Goal: Task Accomplishment & Management: Use online tool/utility

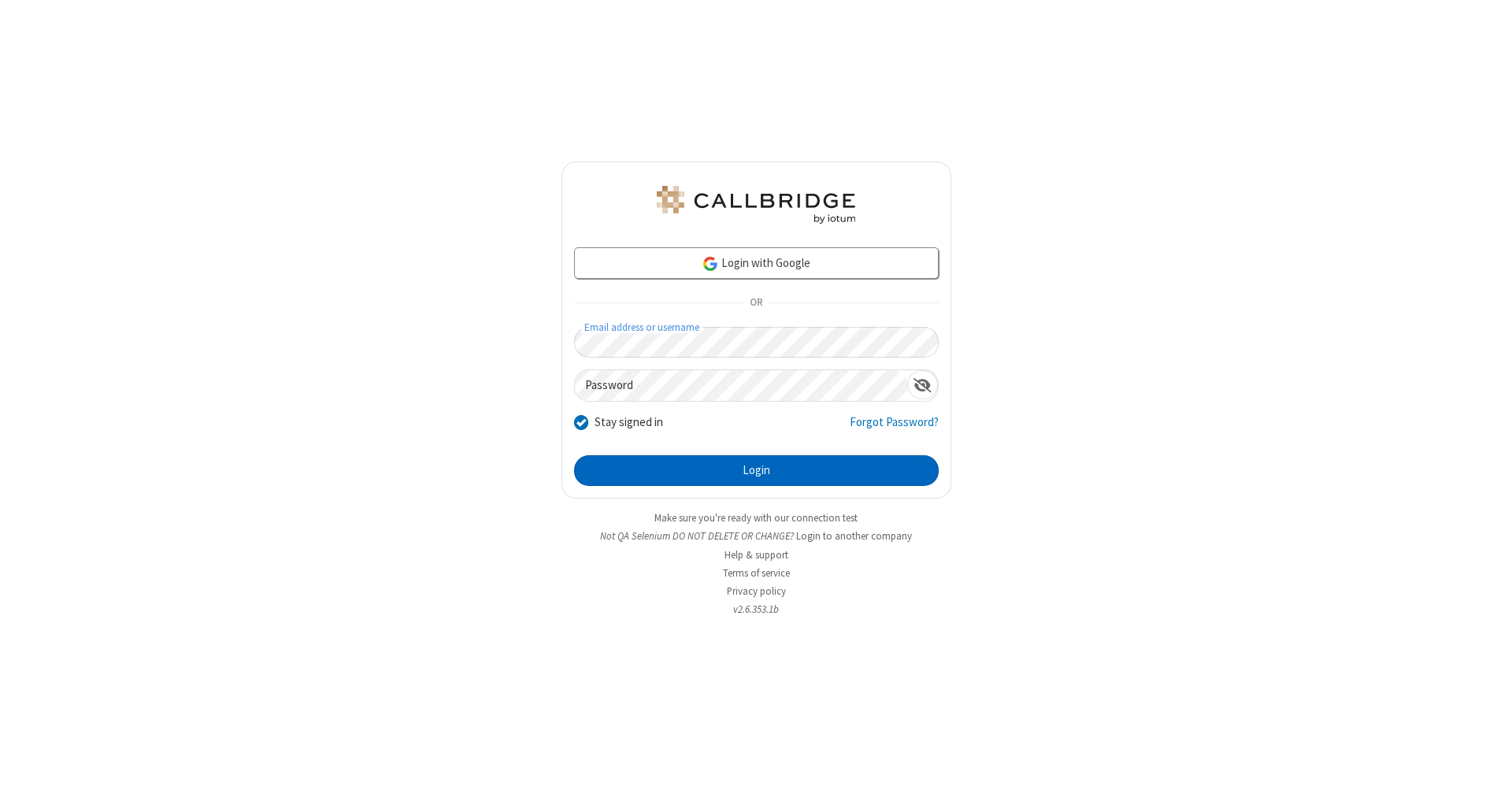
click at [756, 471] on button "Login" at bounding box center [756, 471] width 365 height 32
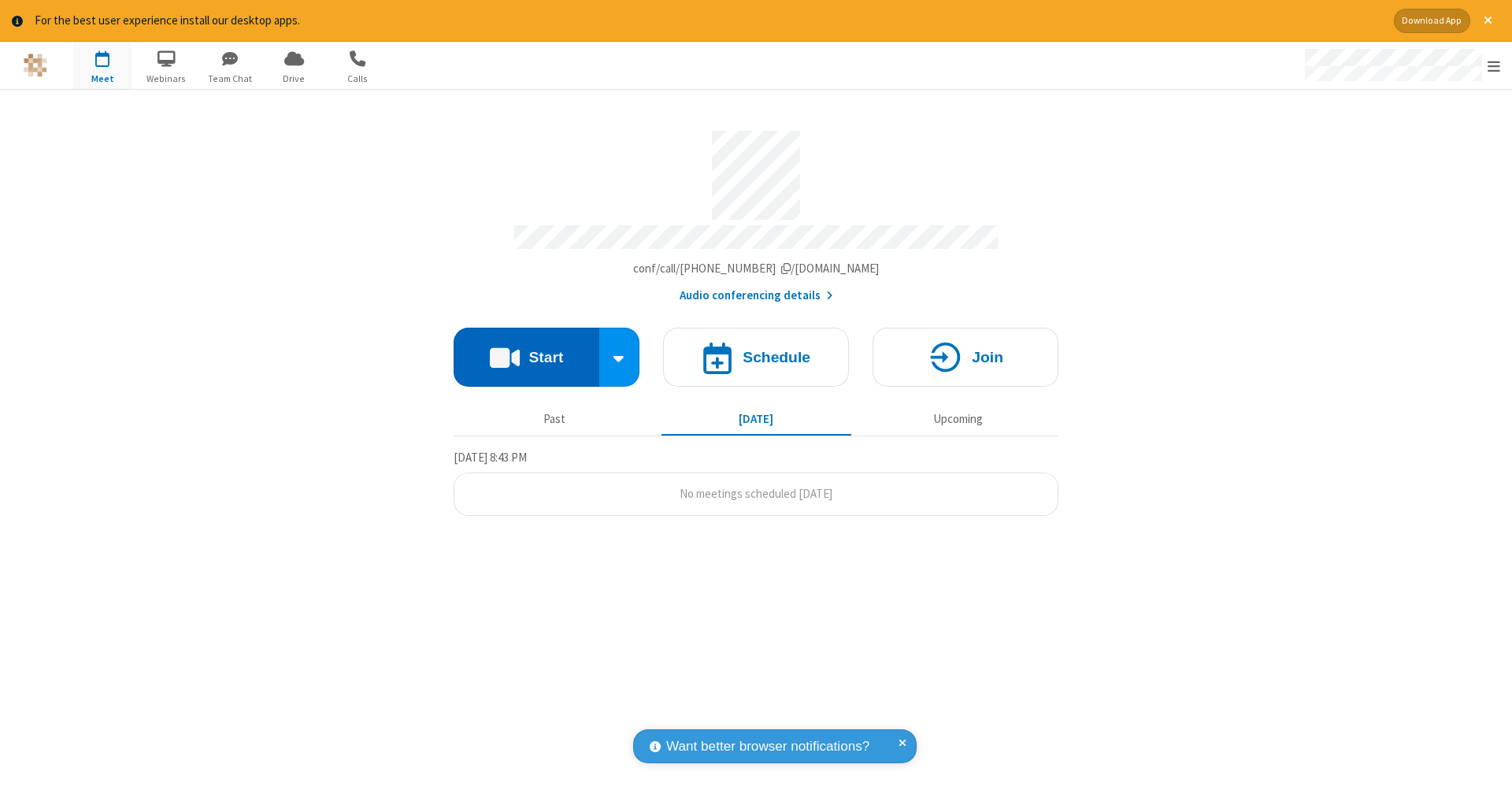
click at [526, 349] on button "Start" at bounding box center [526, 356] width 145 height 59
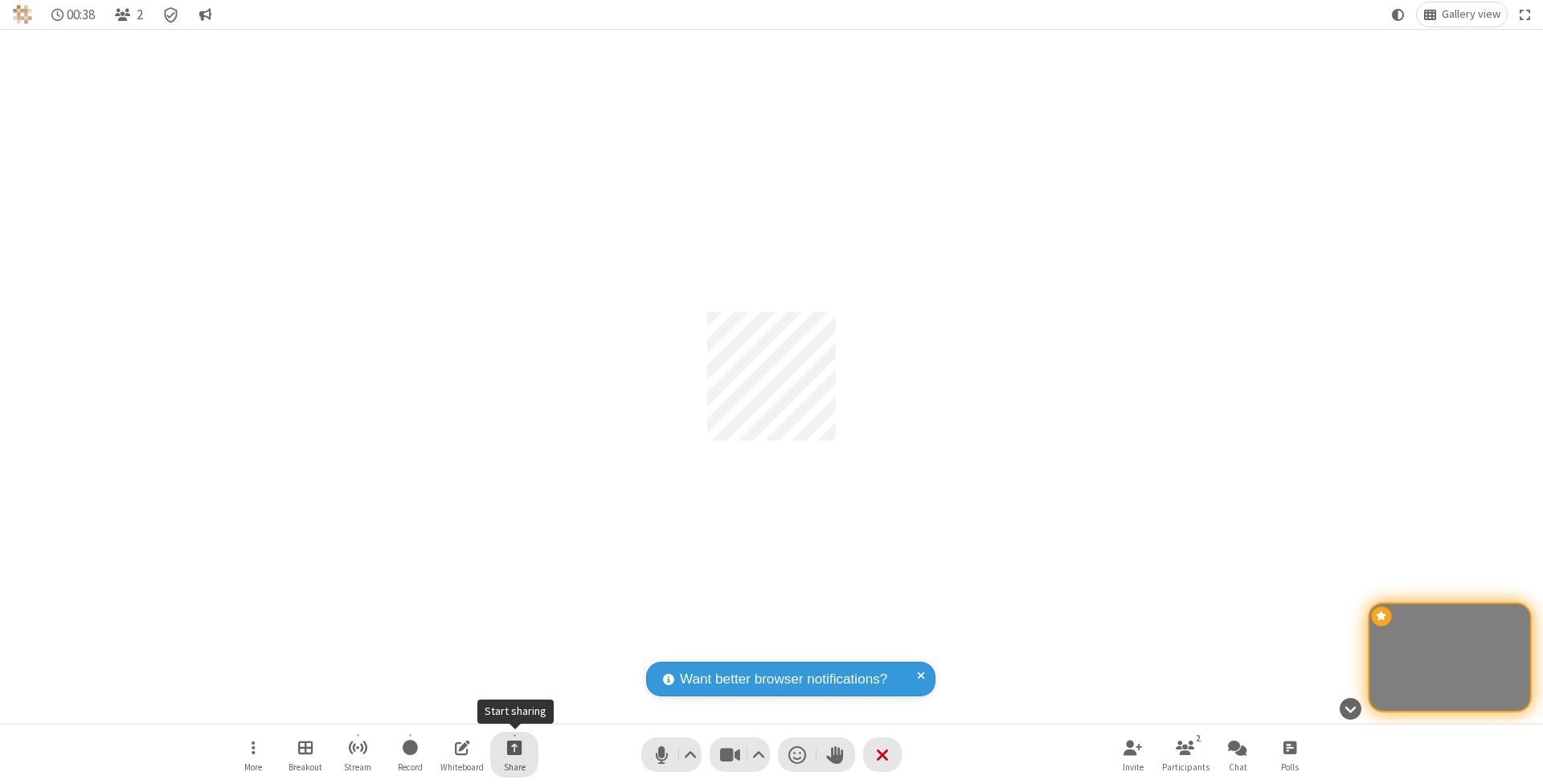
click at [514, 747] on span "Start sharing" at bounding box center [515, 747] width 15 height 20
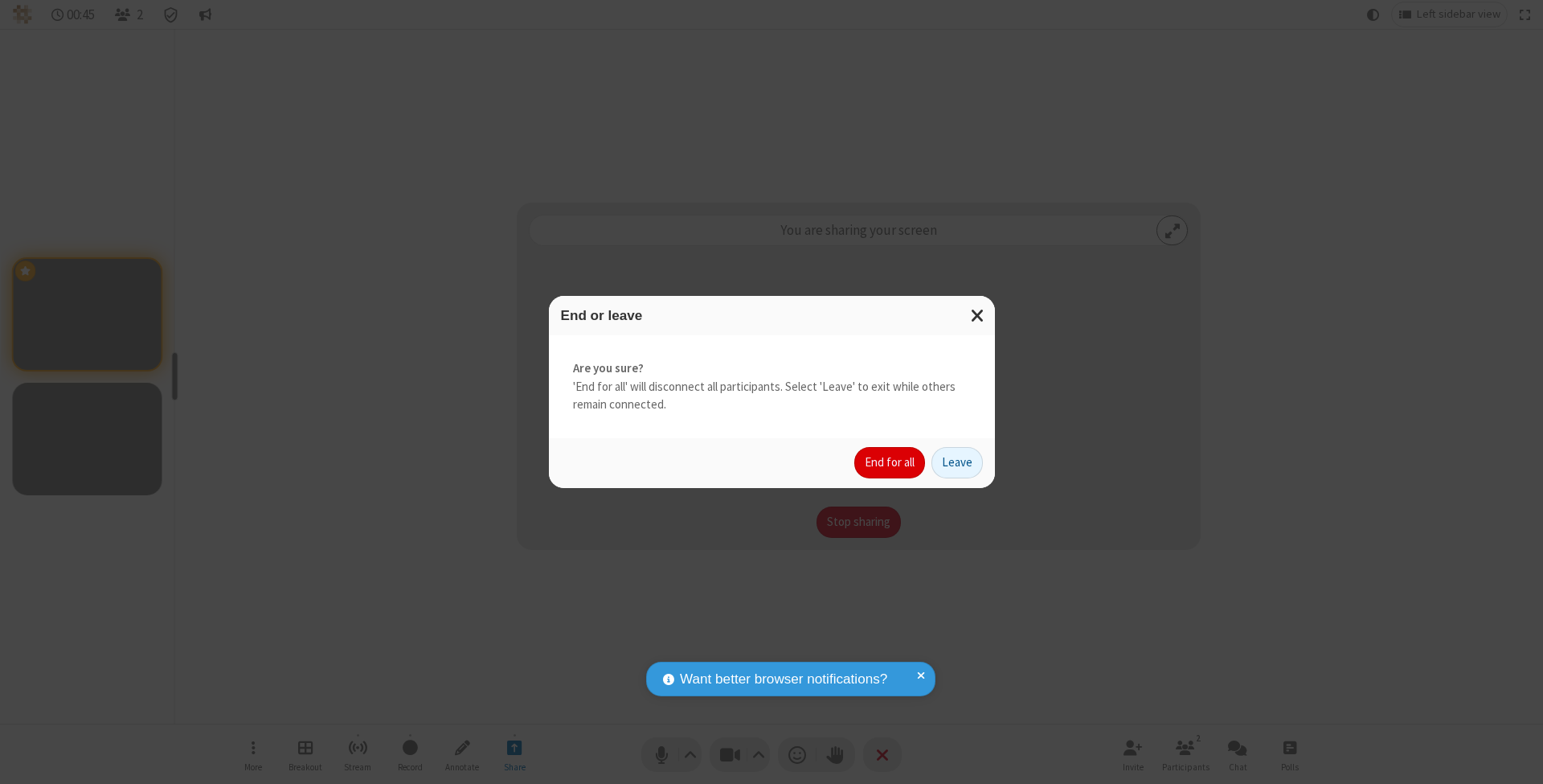
click at [891, 461] on button "End for all" at bounding box center [890, 463] width 71 height 32
